Goal: Task Accomplishment & Management: Use online tool/utility

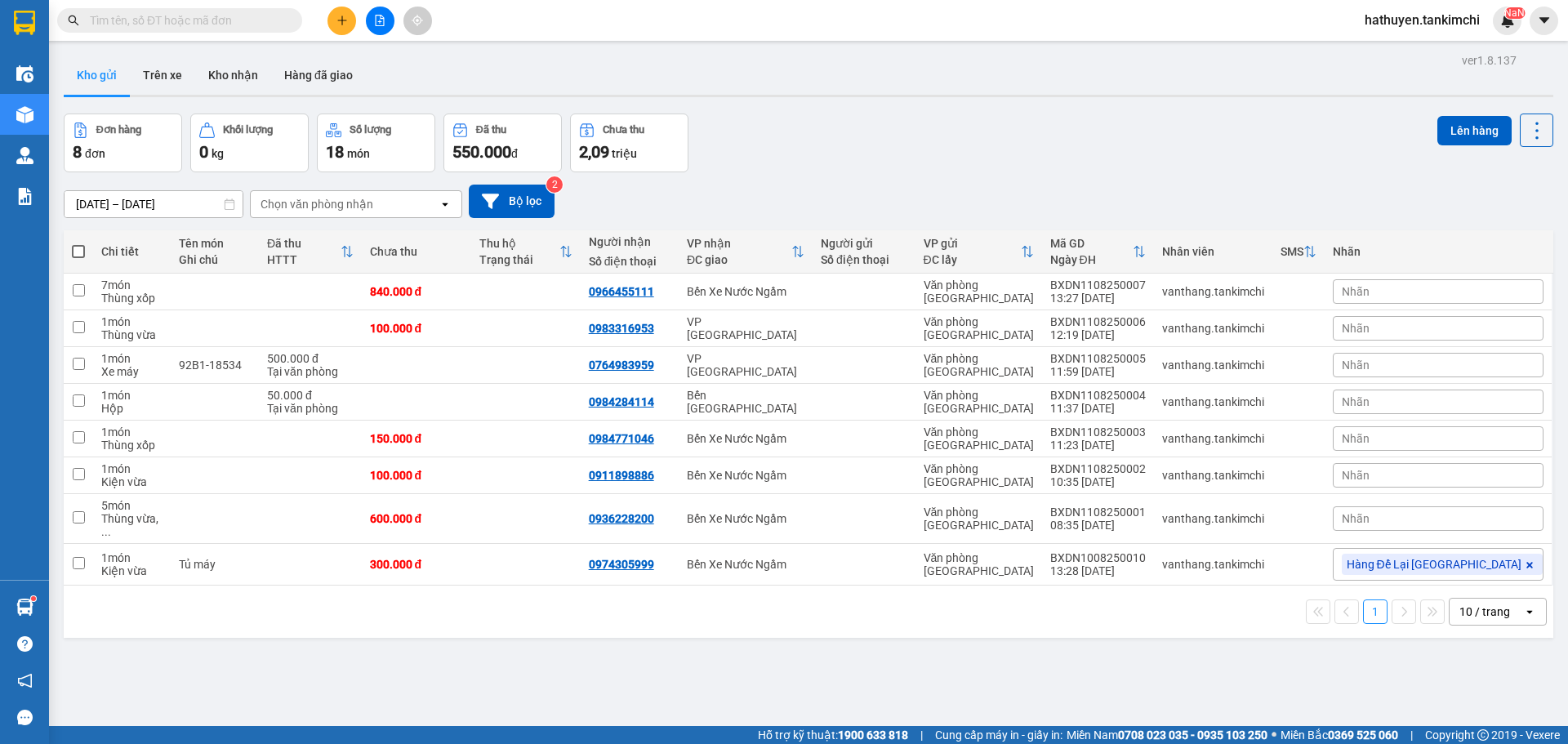
click at [383, 24] on icon "file-add" at bounding box center [380, 20] width 12 height 12
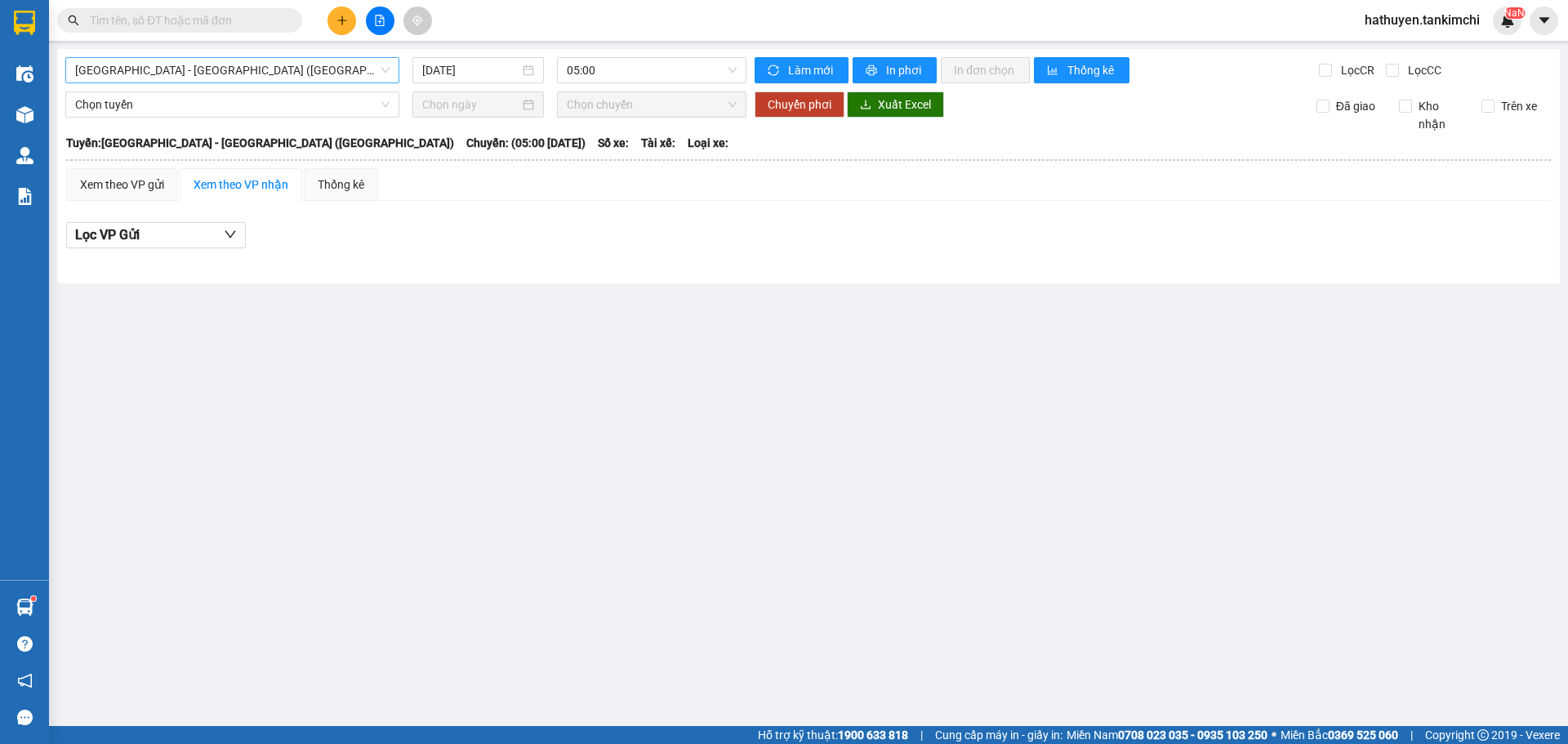
click at [152, 70] on span "[GEOGRAPHIC_DATA] - [GEOGRAPHIC_DATA] ([GEOGRAPHIC_DATA])" at bounding box center [232, 70] width 315 height 24
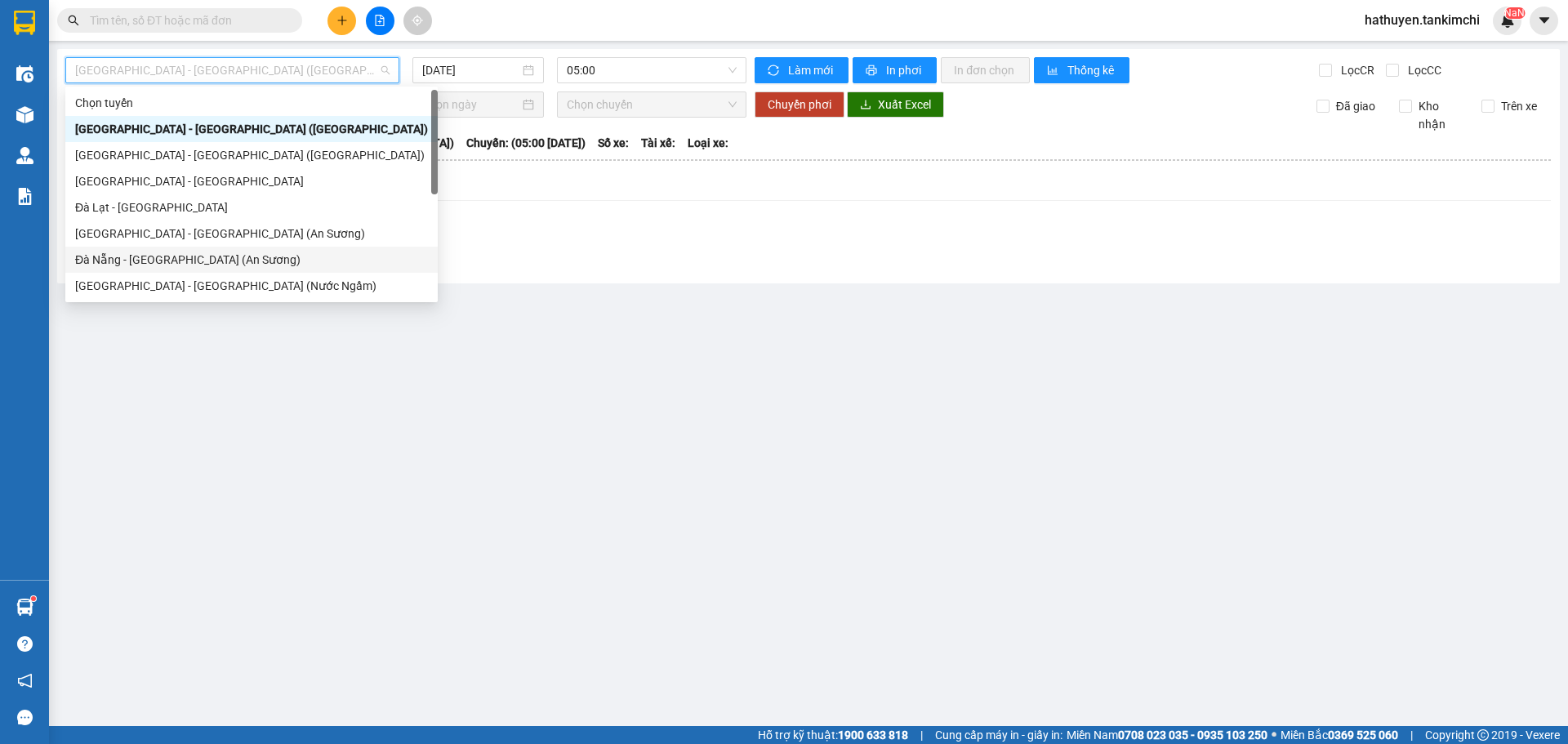
click at [156, 260] on div "Đà Nẵng - [GEOGRAPHIC_DATA] (An Sương)" at bounding box center [251, 259] width 353 height 18
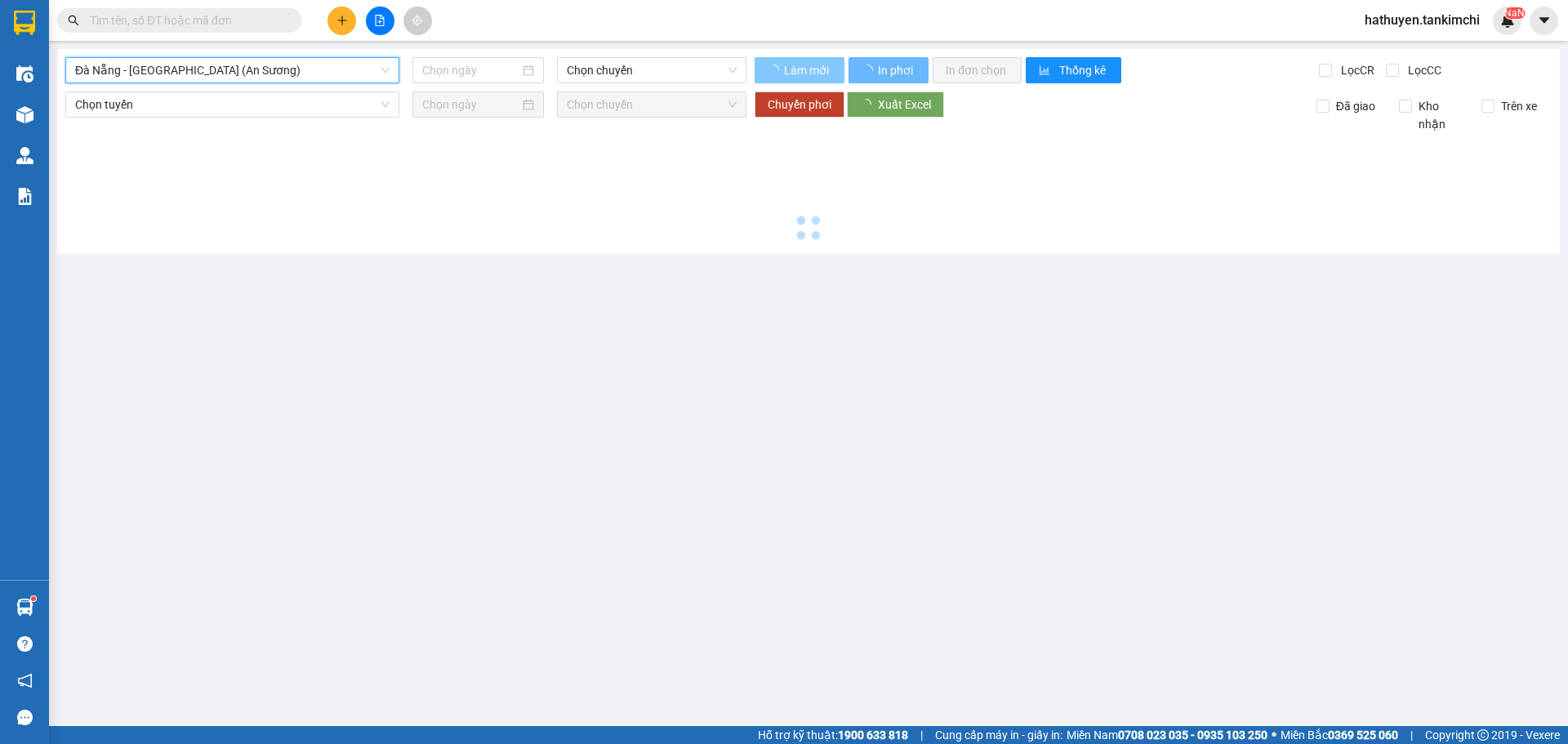
type input "[DATE]"
